Goal: Browse casually: Explore the website without a specific task or goal

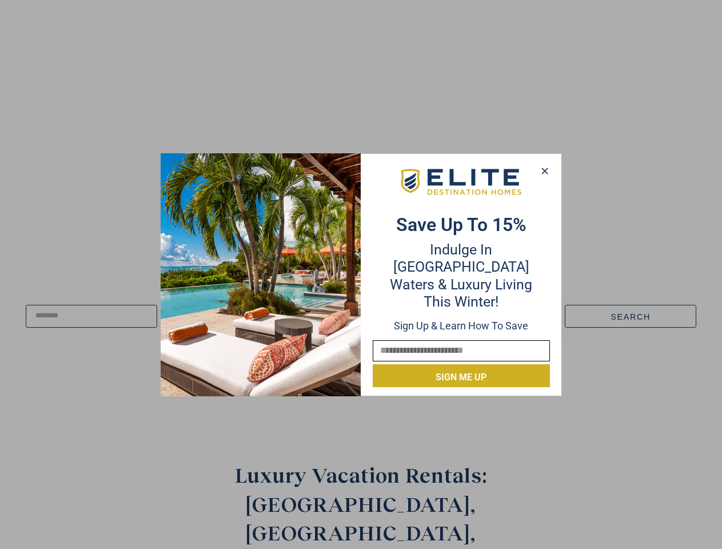
click at [361, 274] on div "Save up to 15% Indulge in Turquoise Waters & Luxury Living this winter! Sign up…" at bounding box center [461, 274] width 200 height 225
click at [544, 171] on icon at bounding box center [544, 170] width 6 height 6
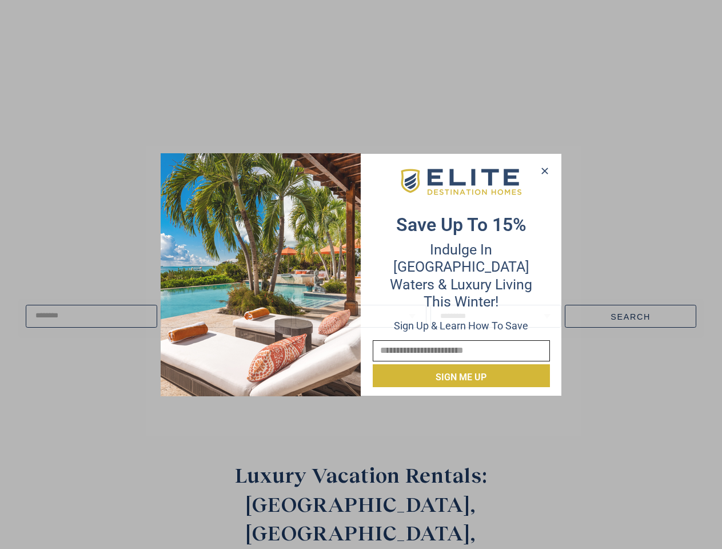
click at [545, 171] on icon at bounding box center [544, 170] width 6 height 6
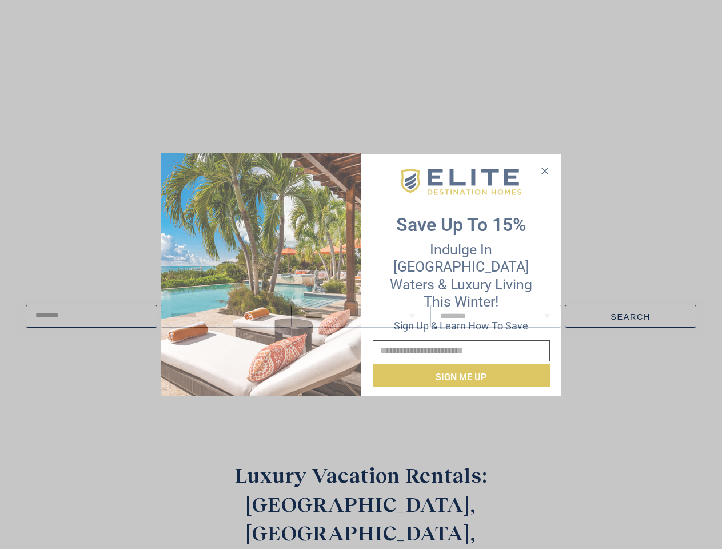
click at [544, 170] on icon at bounding box center [544, 170] width 6 height 6
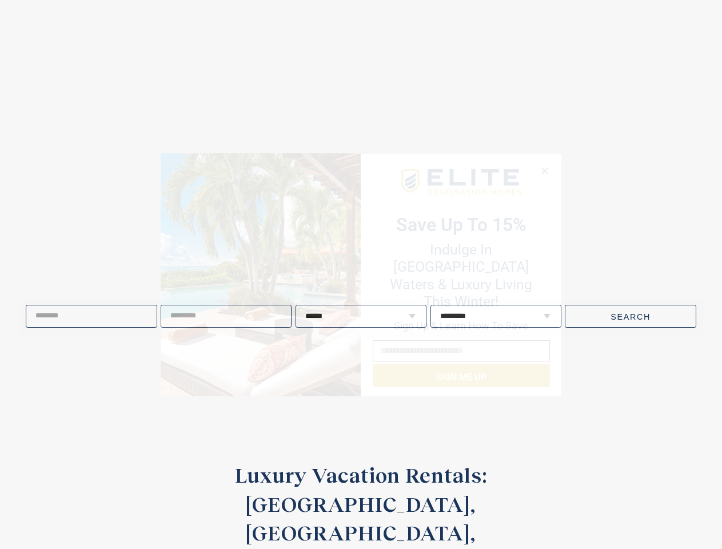
click at [261, 274] on img at bounding box center [261, 274] width 200 height 243
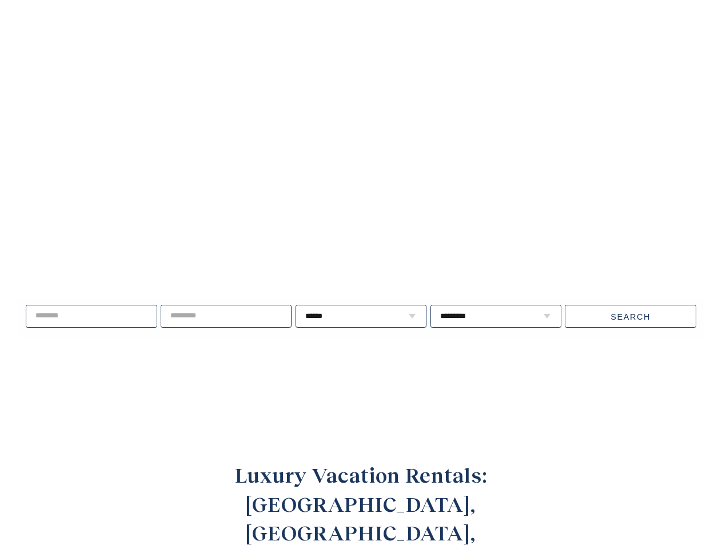
click at [461, 190] on video at bounding box center [361, 209] width 836 height 418
click at [461, 367] on div "Live well, travel often. ****** * * * * * * * * * ** ** ** ** ** ** **" at bounding box center [361, 316] width 722 height 147
